Goal: Information Seeking & Learning: Understand process/instructions

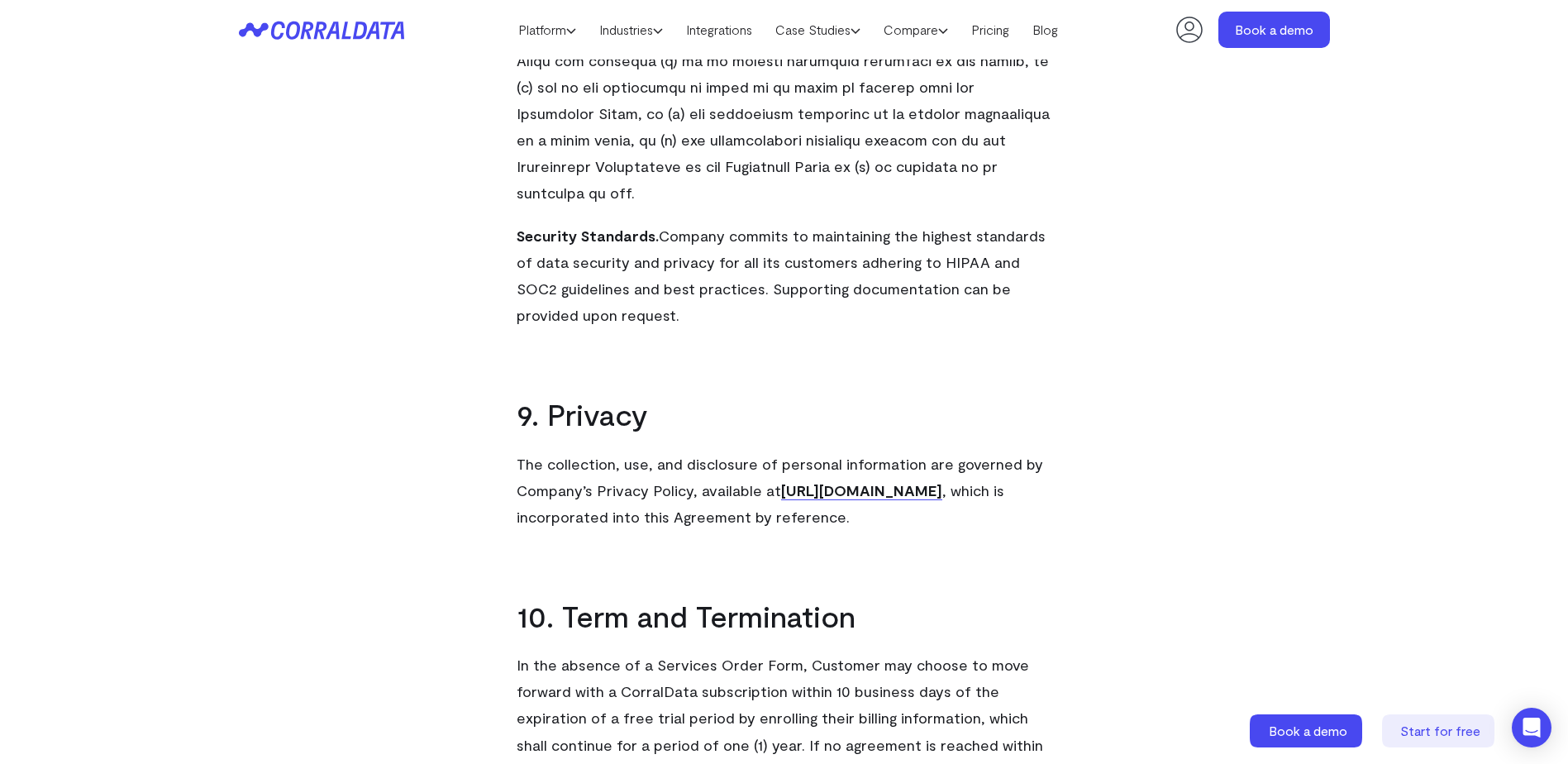
scroll to position [6580, 0]
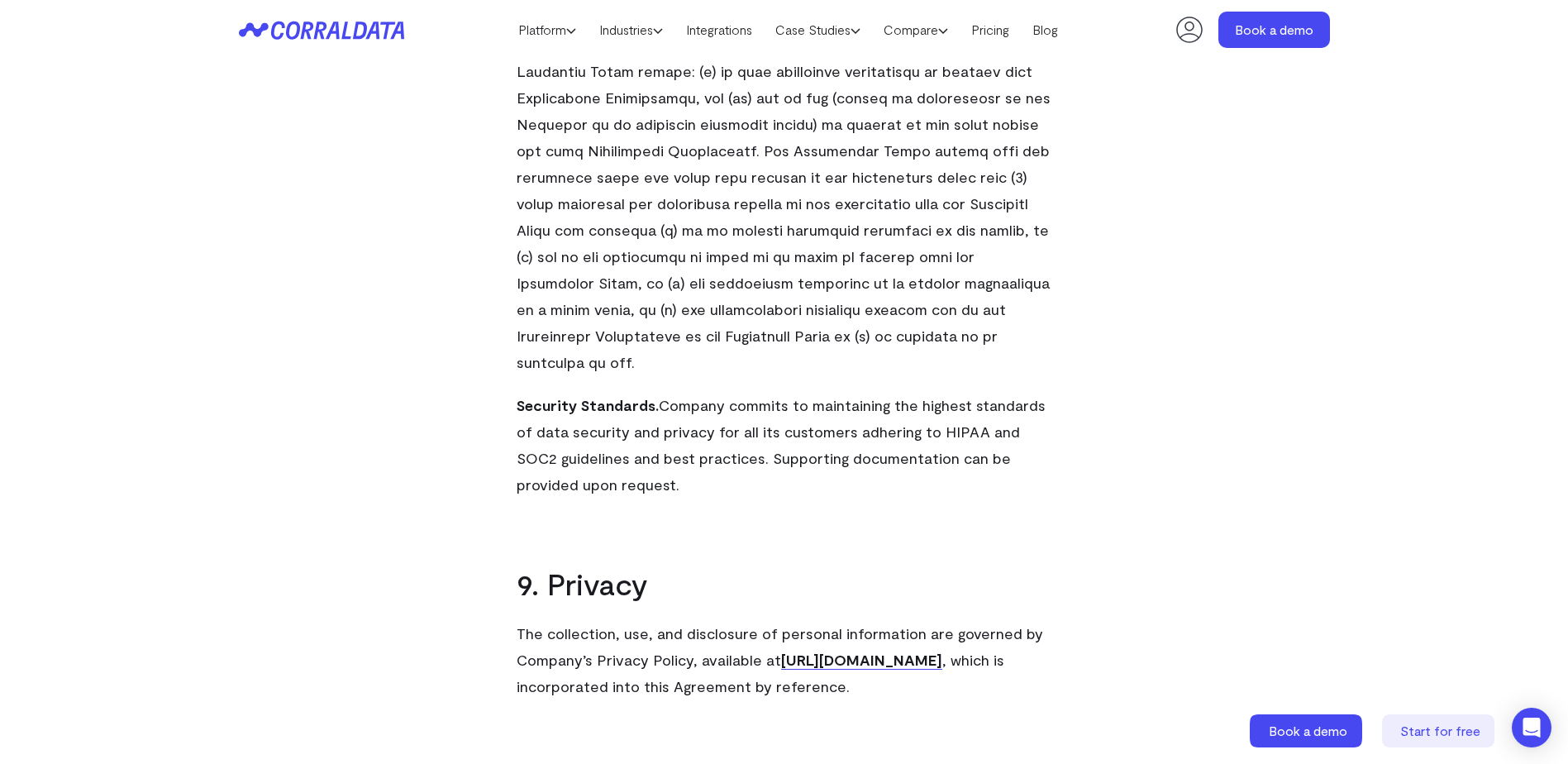
click at [811, 651] on link "https://corraldata.com/privacy/" at bounding box center [862, 660] width 161 height 19
click at [863, 651] on link "https://corraldata.com/privacy/" at bounding box center [862, 660] width 161 height 19
click at [862, 651] on link "https://corraldata.com/privacy/" at bounding box center [862, 660] width 161 height 19
click at [818, 651] on link "https://corraldata.com/privacy/" at bounding box center [862, 660] width 161 height 19
click at [816, 651] on link "https://corraldata.com/privacy/" at bounding box center [862, 660] width 161 height 19
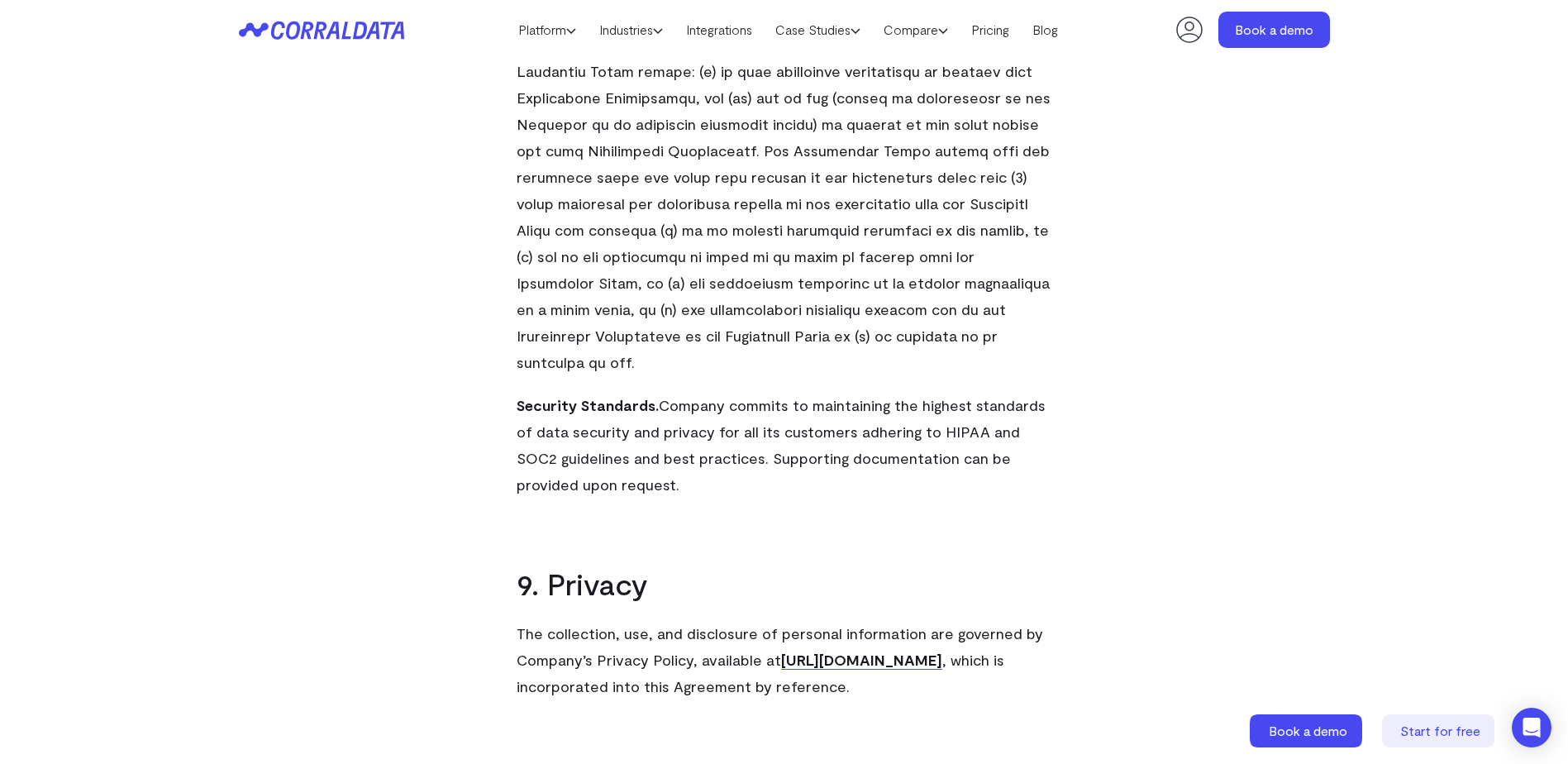
drag, startPoint x: 772, startPoint y: 476, endPoint x: 997, endPoint y: 475, distance: 225.0
click at [997, 620] on p "The collection, use, and disclosure of personal information are governed by Com…" at bounding box center [784, 660] width 535 height 80
copy link "https://corraldata.com/privacy/"
